Goal: Task Accomplishment & Management: Manage account settings

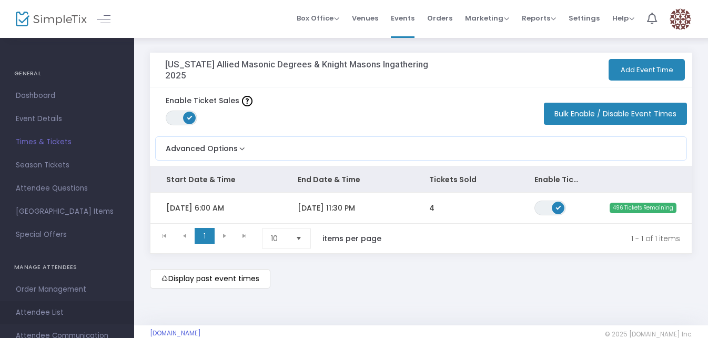
click at [49, 311] on span "Attendee List" at bounding box center [67, 313] width 103 height 14
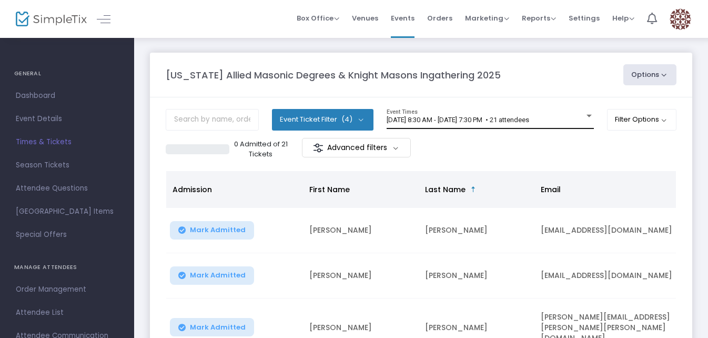
click at [485, 120] on span "[DATE] 8:30 AM - [DATE] 7:30 PM • 21 attendees" at bounding box center [458, 120] width 143 height 8
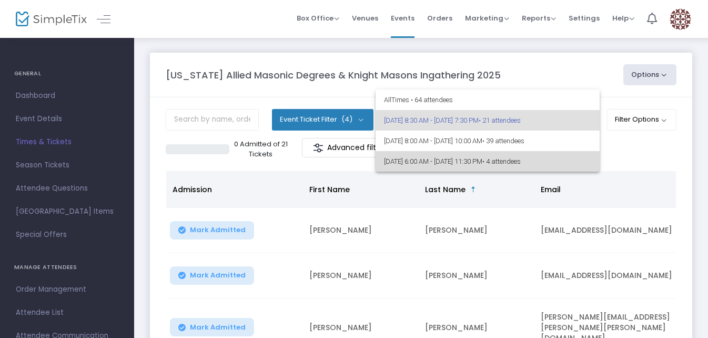
click at [465, 162] on span "[DATE] 6:00 AM - [DATE] 11:30 PM • 4 attendees" at bounding box center [487, 161] width 207 height 21
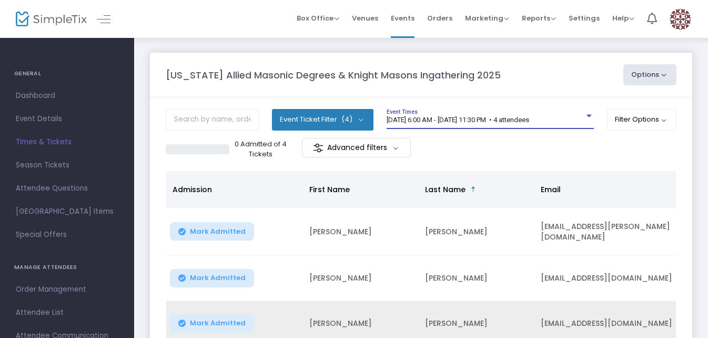
scroll to position [105, 0]
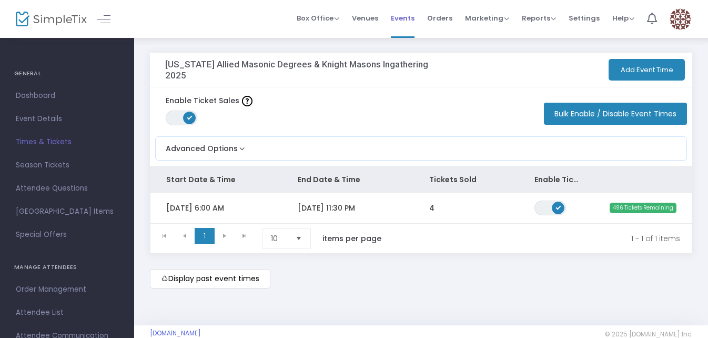
click at [408, 16] on span "Events" at bounding box center [403, 18] width 24 height 27
